Goal: Complete application form

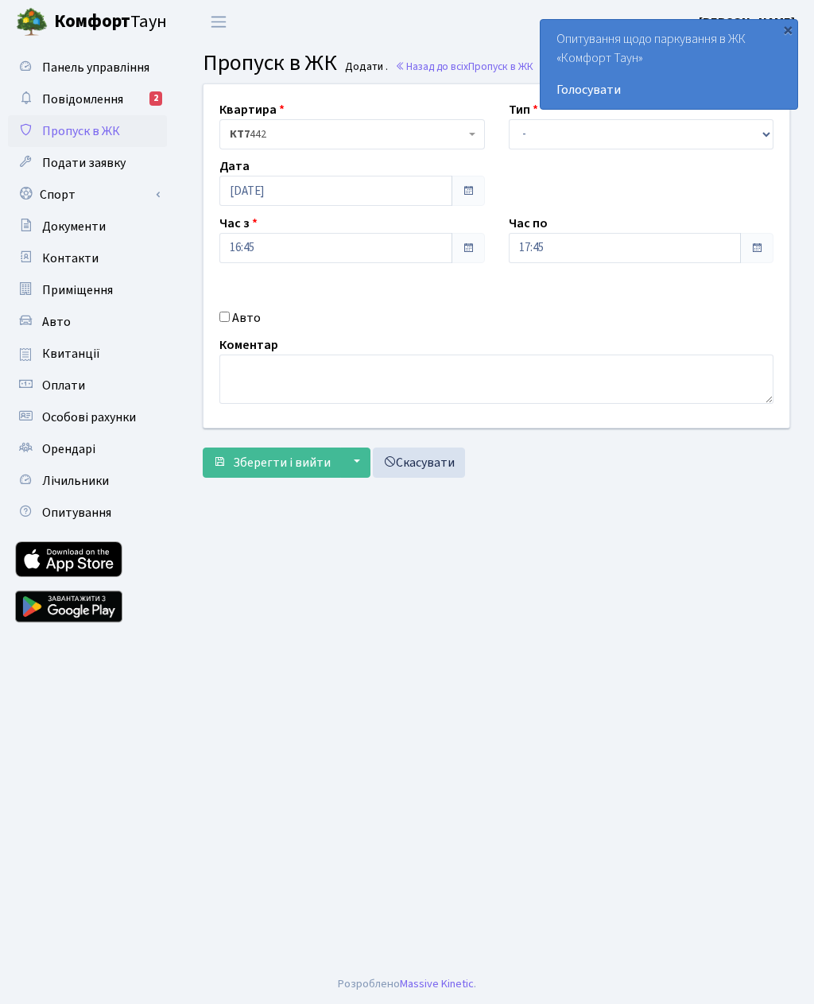
click at [224, 329] on div "Квартира <b>КТ7</b>&nbsp;&nbsp;&nbsp;442 КТ7 442 Тип - Доставка Таксі Гості Сер…" at bounding box center [497, 255] width 610 height 343
click at [239, 321] on label "Авто" at bounding box center [246, 317] width 29 height 19
click at [230, 321] on input "Авто" at bounding box center [224, 317] width 10 height 10
checkbox input "true"
type input "Ка1340то"
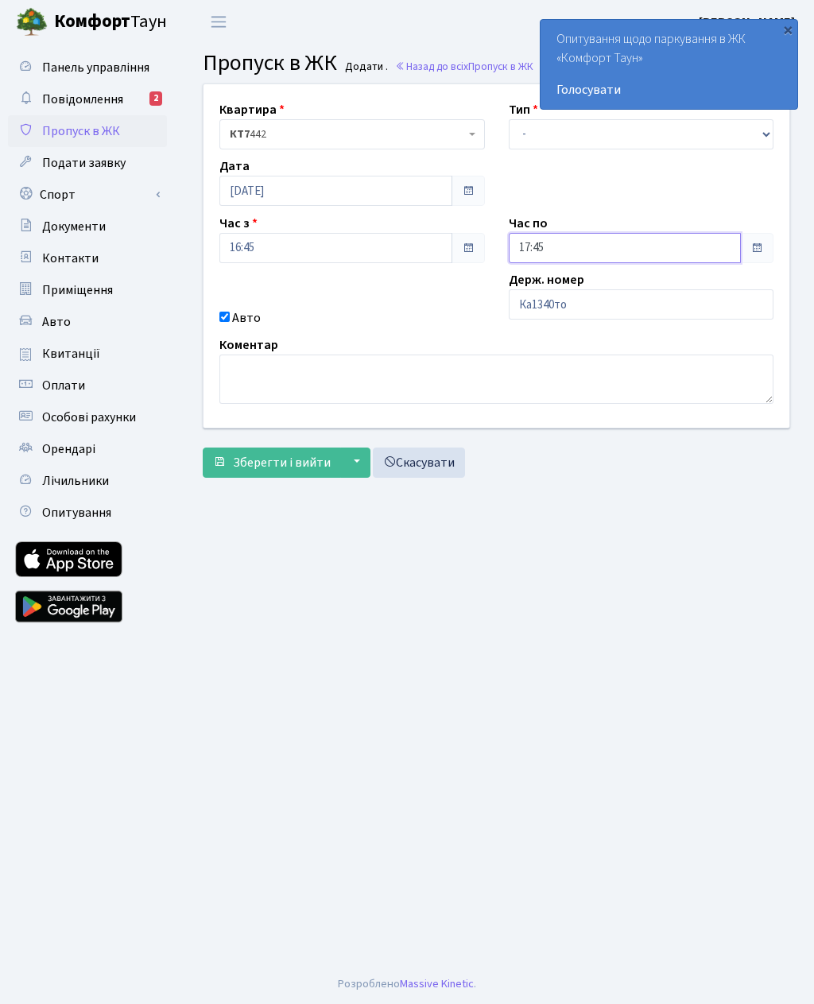
click at [565, 239] on input "17:45" at bounding box center [625, 248] width 233 height 30
click at [553, 301] on icon at bounding box center [552, 302] width 43 height 43
click at [551, 296] on icon at bounding box center [552, 302] width 43 height 43
click at [556, 297] on icon at bounding box center [552, 302] width 43 height 43
click at [555, 298] on icon at bounding box center [552, 302] width 43 height 43
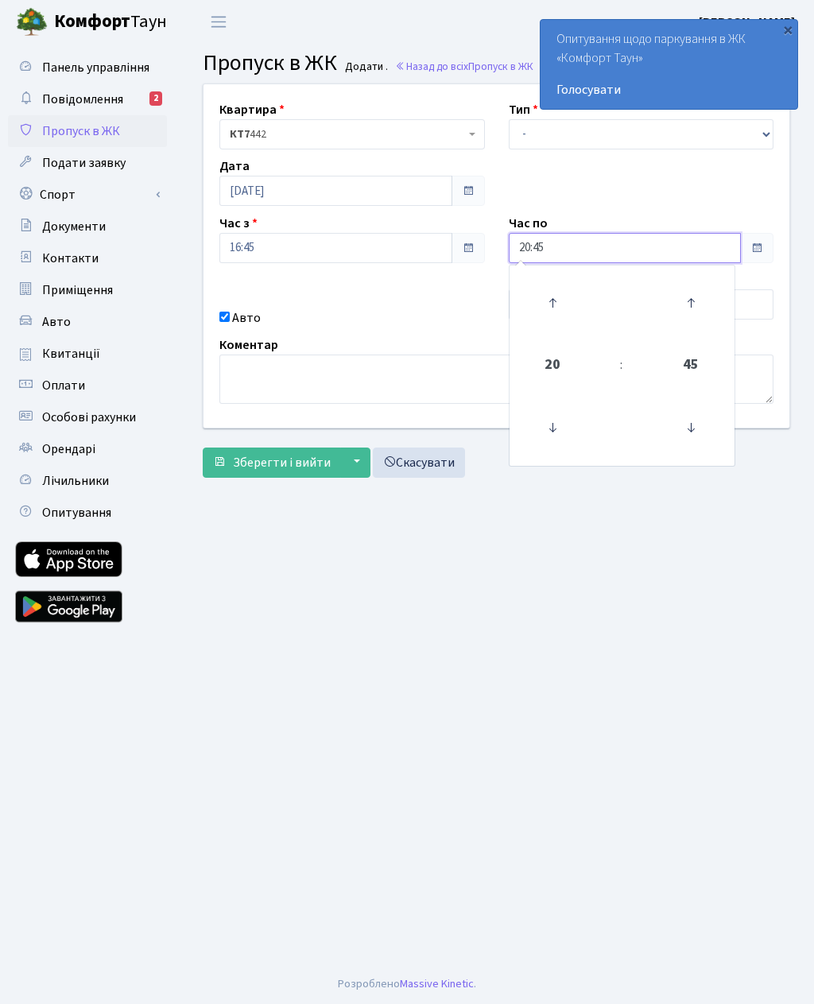
type input "21:45"
click at [561, 132] on select "- Доставка Таксі Гості Сервіс" at bounding box center [642, 134] width 266 height 30
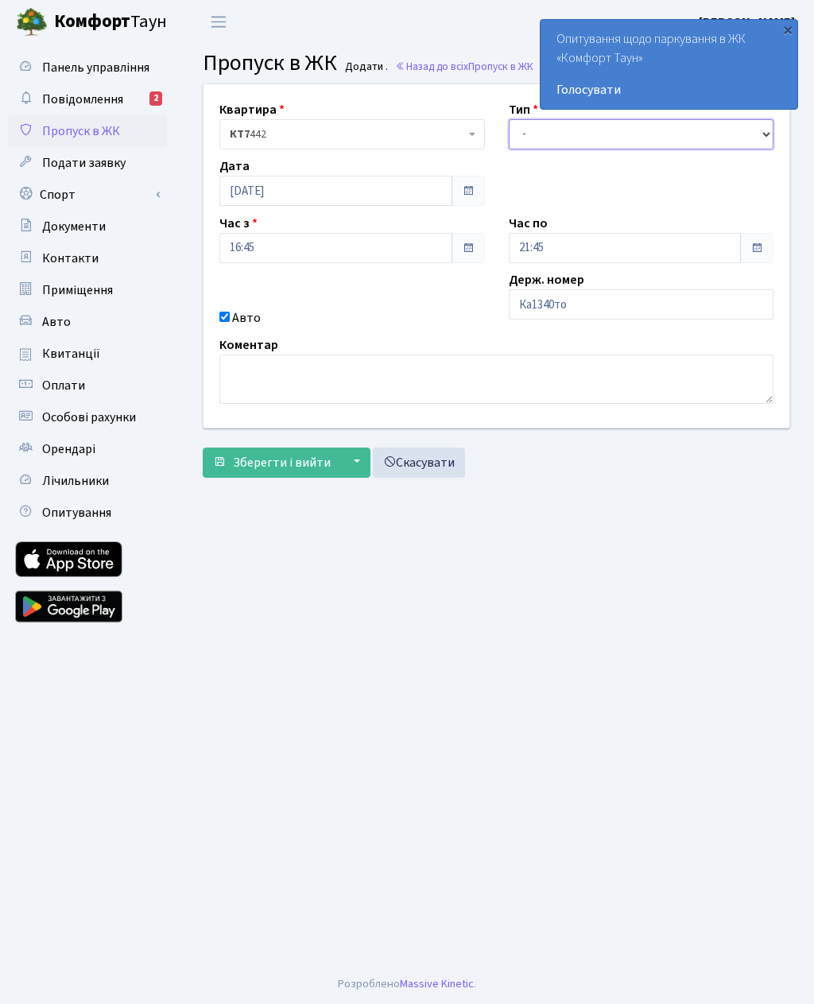
select select "3"
click at [296, 464] on span "Зберегти і вийти" at bounding box center [282, 462] width 98 height 17
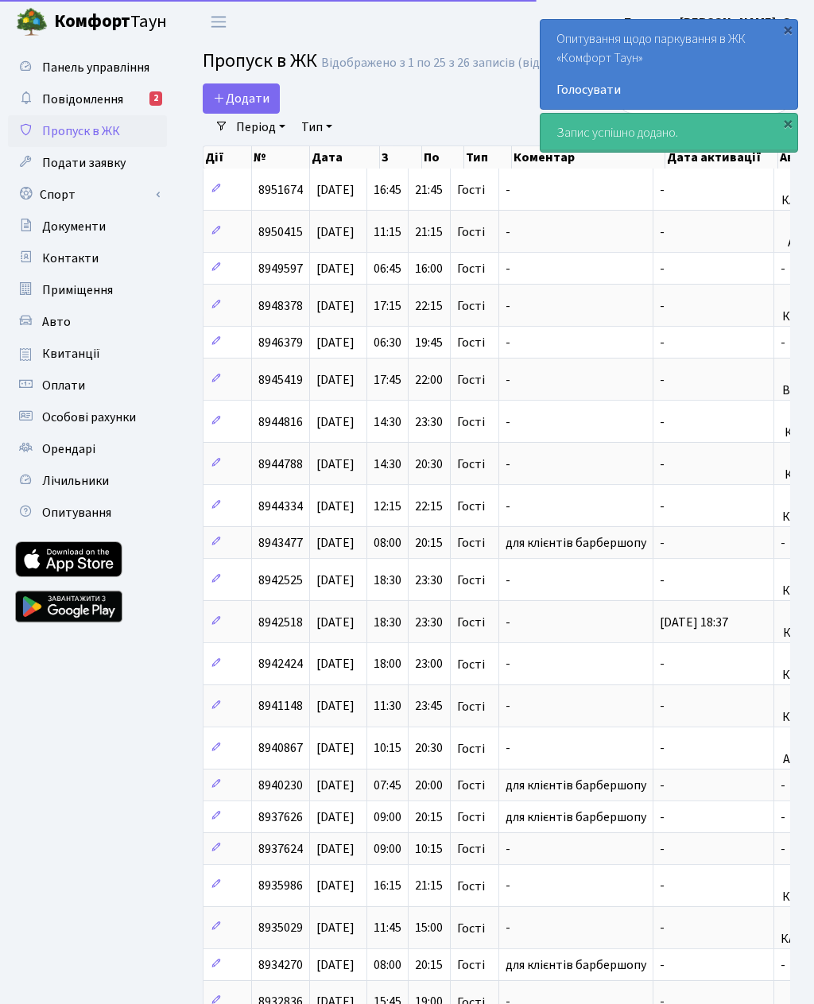
select select "25"
